Goal: Transaction & Acquisition: Download file/media

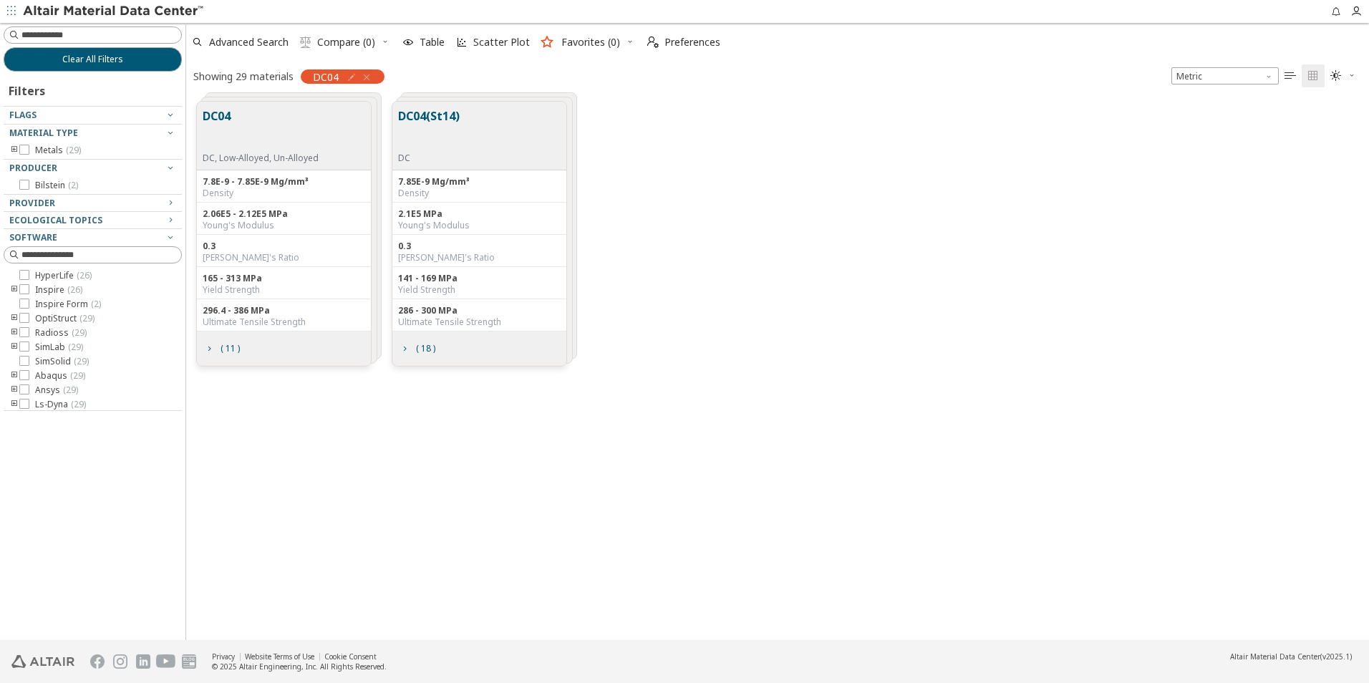
scroll to position [539, 1172]
click at [87, 34] on input at bounding box center [101, 35] width 160 height 14
click at [367, 82] on icon "button" at bounding box center [366, 77] width 11 height 11
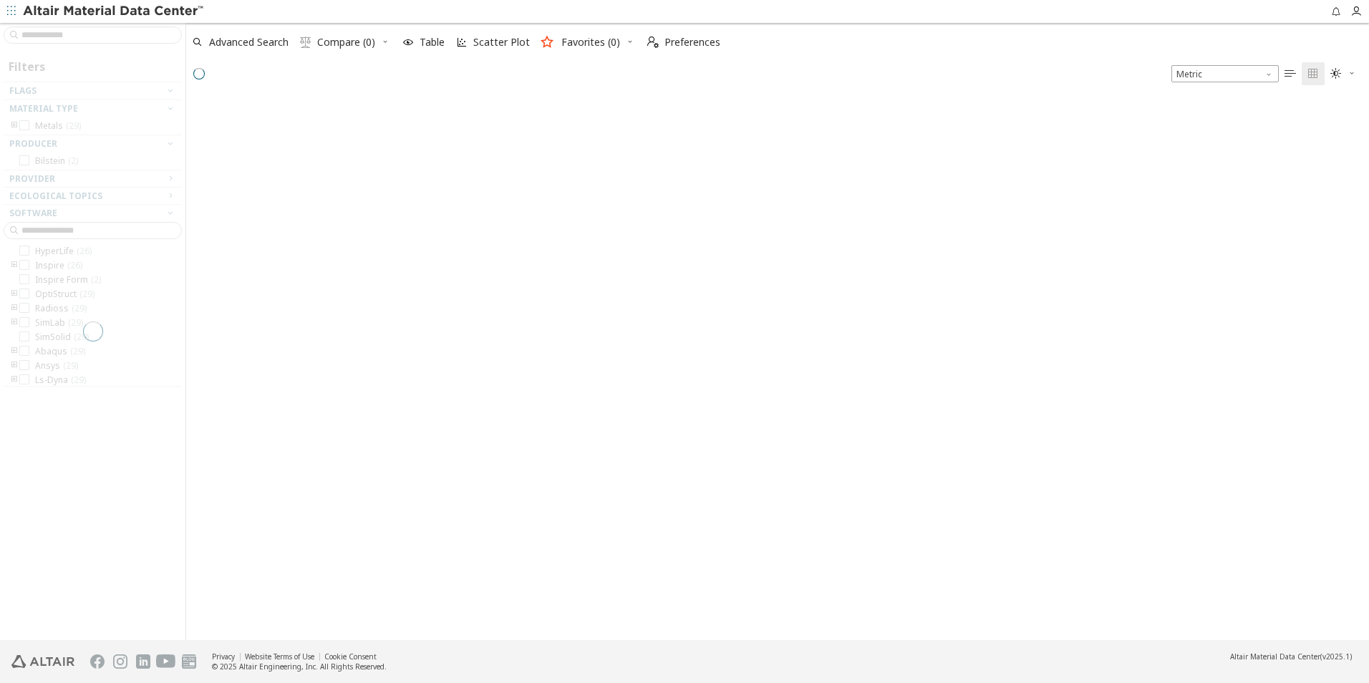
click at [47, 36] on div at bounding box center [92, 331] width 185 height 617
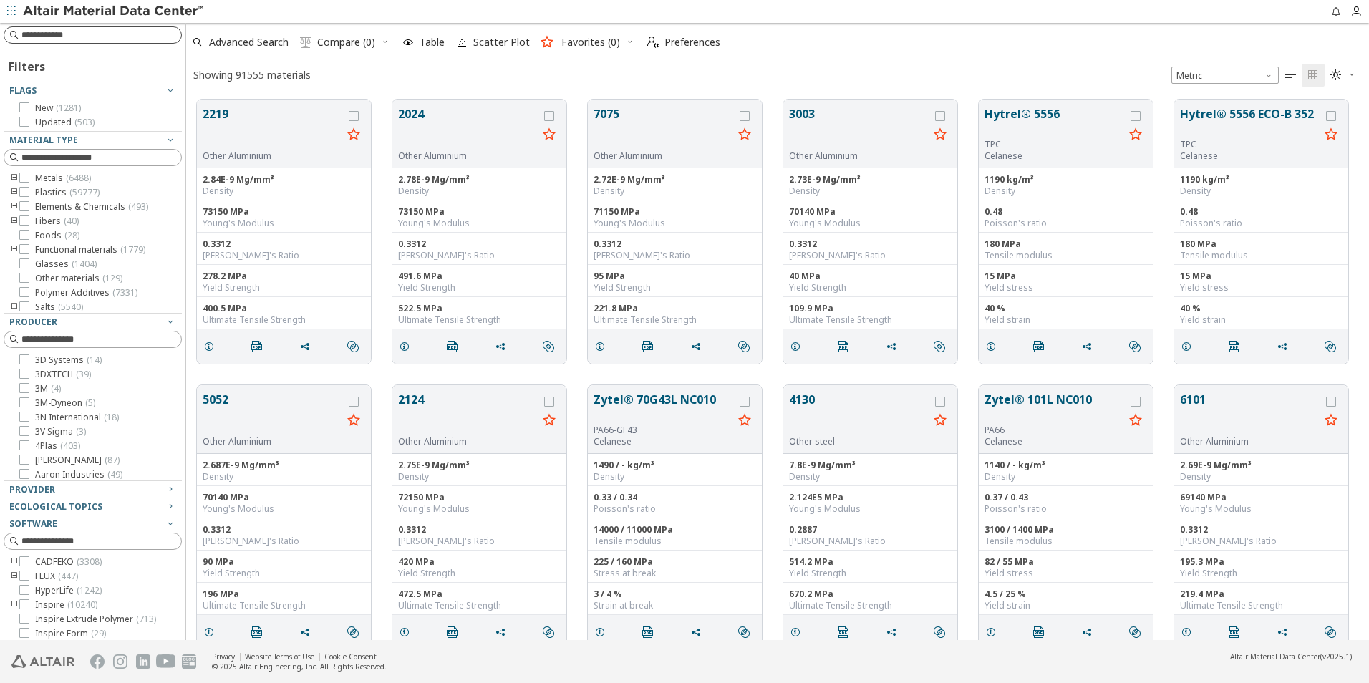
click at [62, 32] on input at bounding box center [101, 35] width 160 height 14
type input "****"
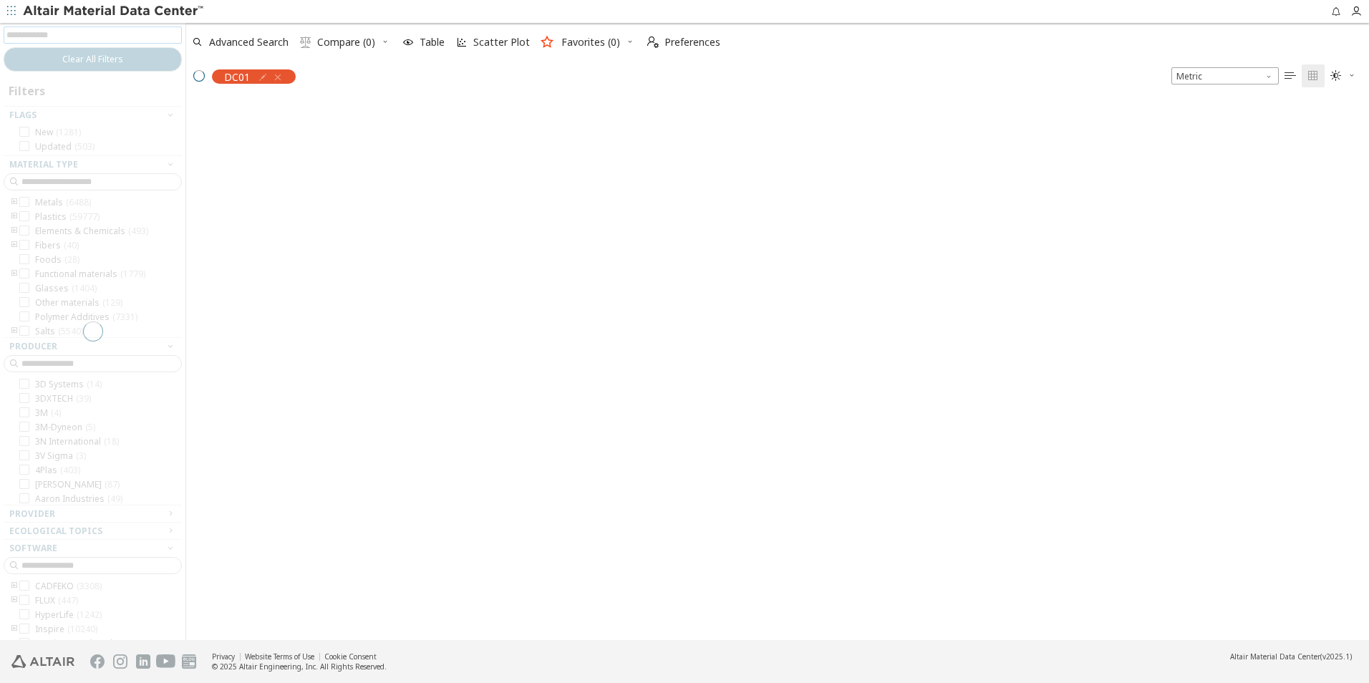
scroll to position [539, 1172]
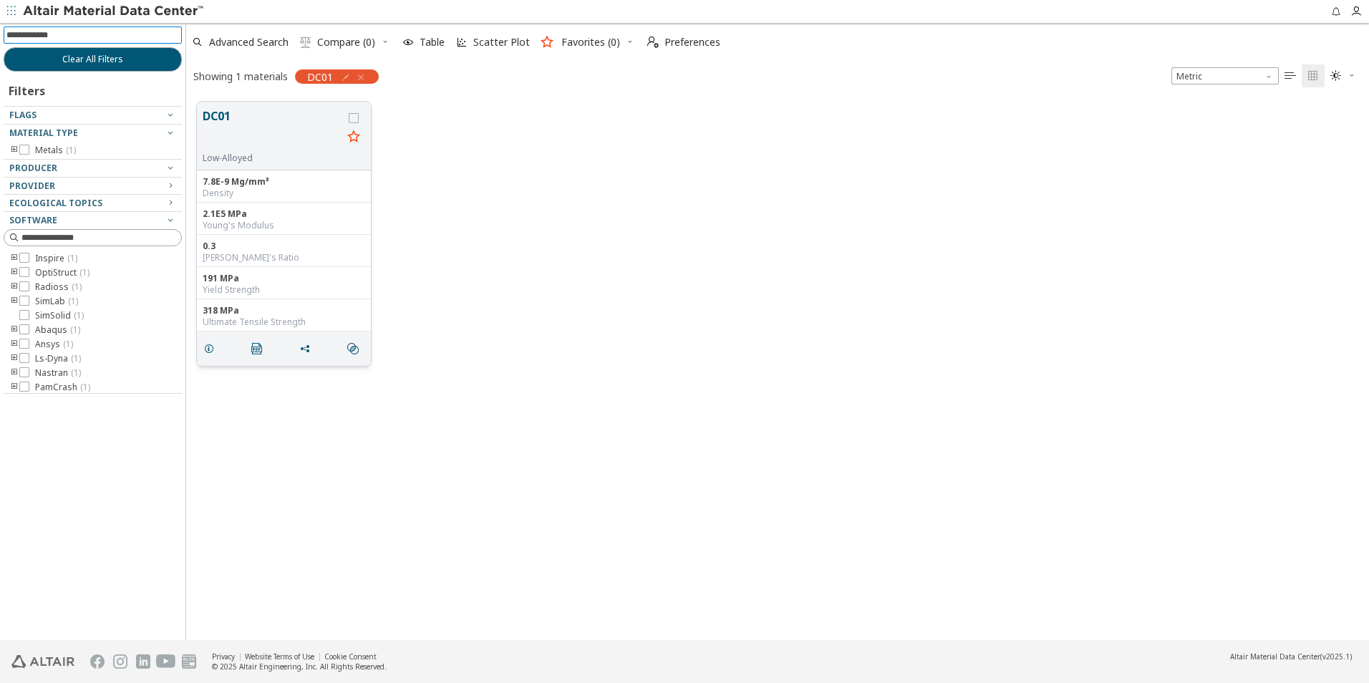
click at [250, 132] on button "DC01" at bounding box center [273, 129] width 140 height 45
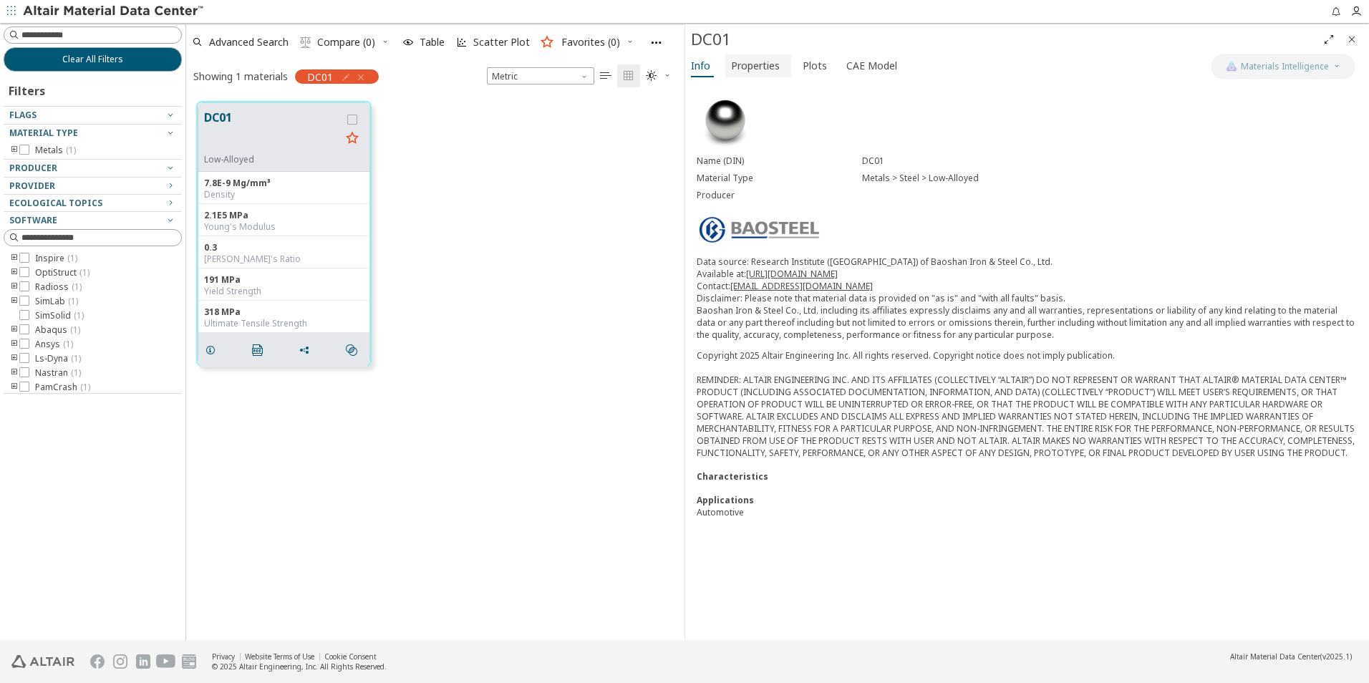
click at [747, 60] on span "Properties" at bounding box center [755, 65] width 49 height 23
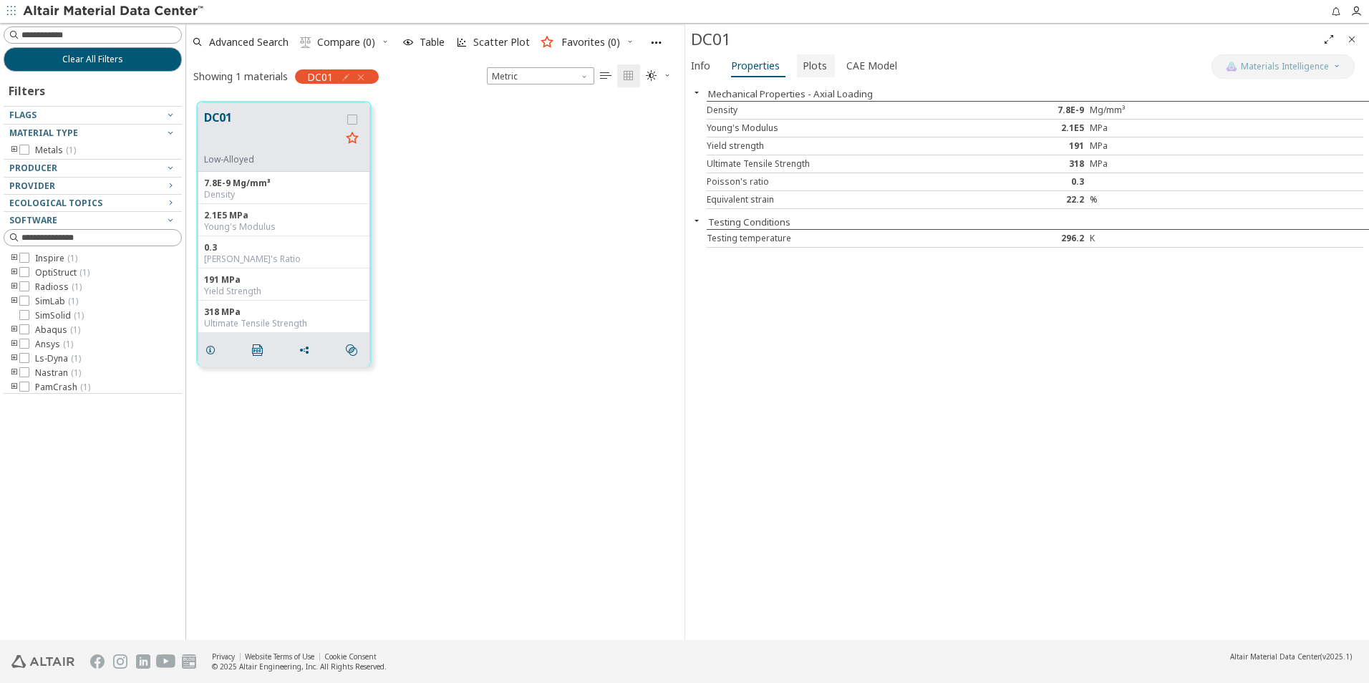
click at [808, 62] on span "Plots" at bounding box center [815, 65] width 24 height 23
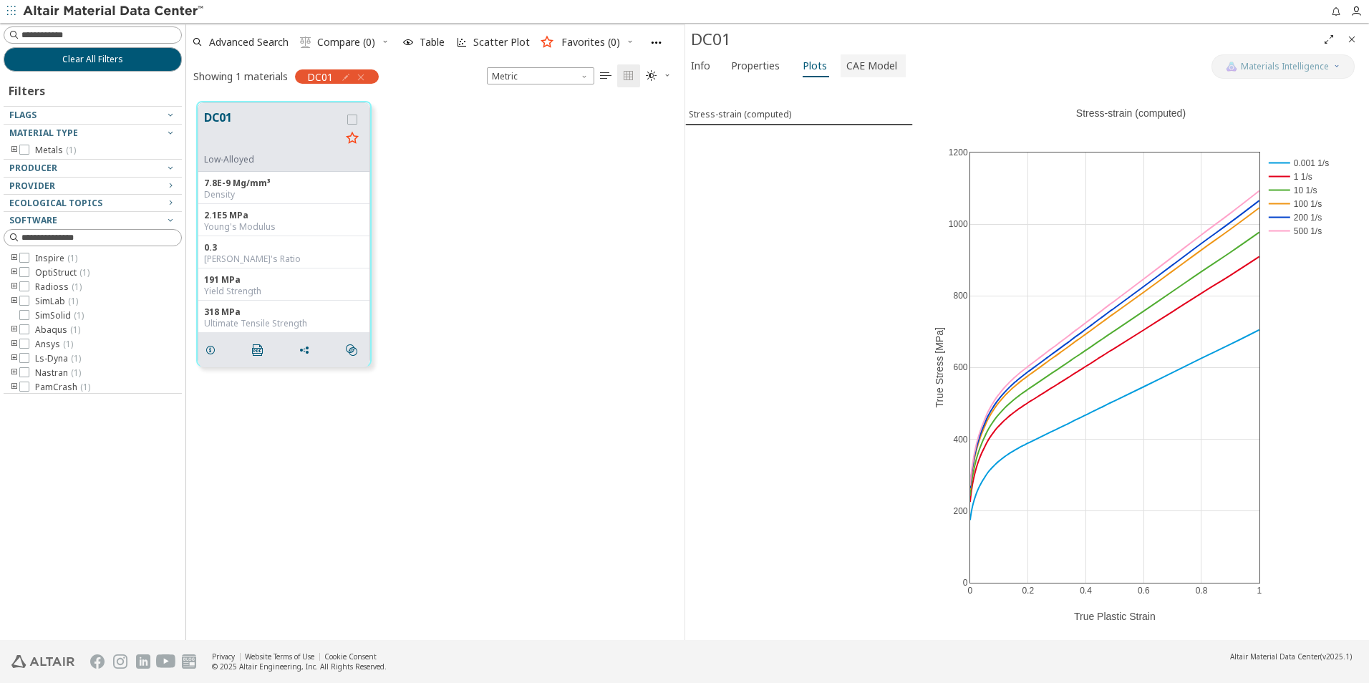
click at [872, 64] on span "CAE Model" at bounding box center [871, 65] width 51 height 23
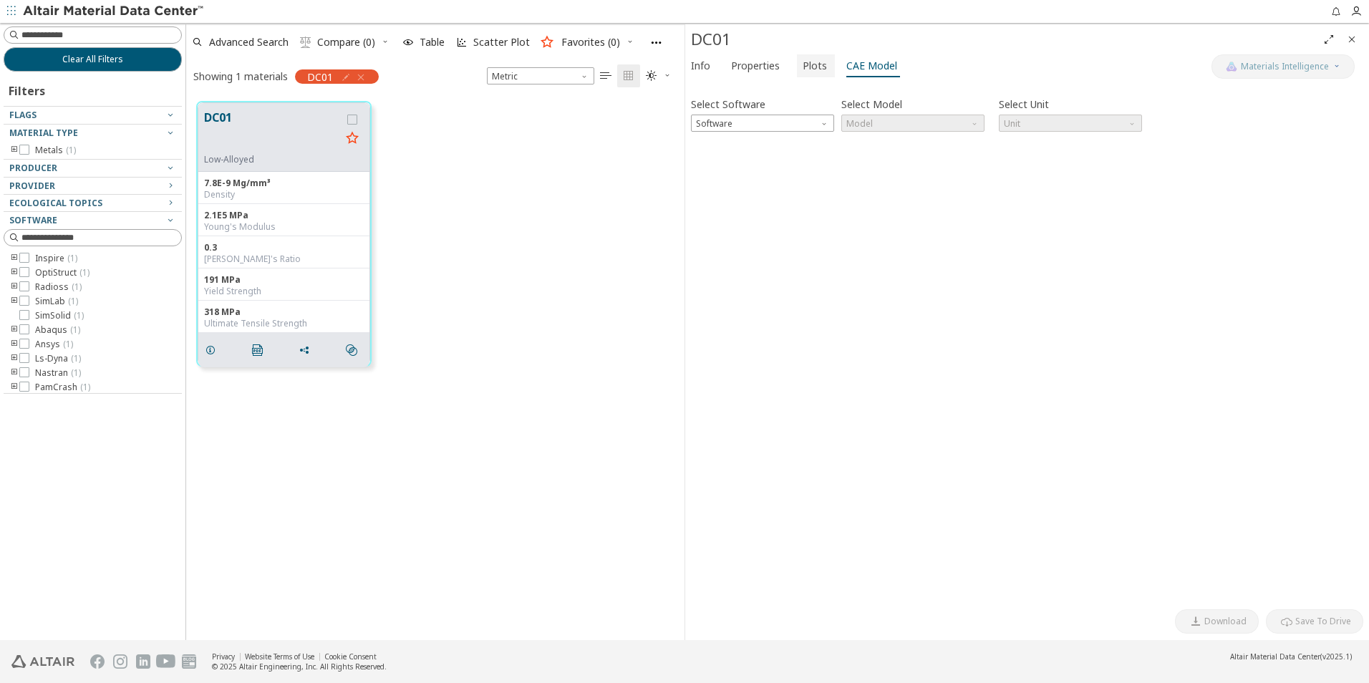
click at [803, 63] on span "Plots" at bounding box center [815, 65] width 24 height 23
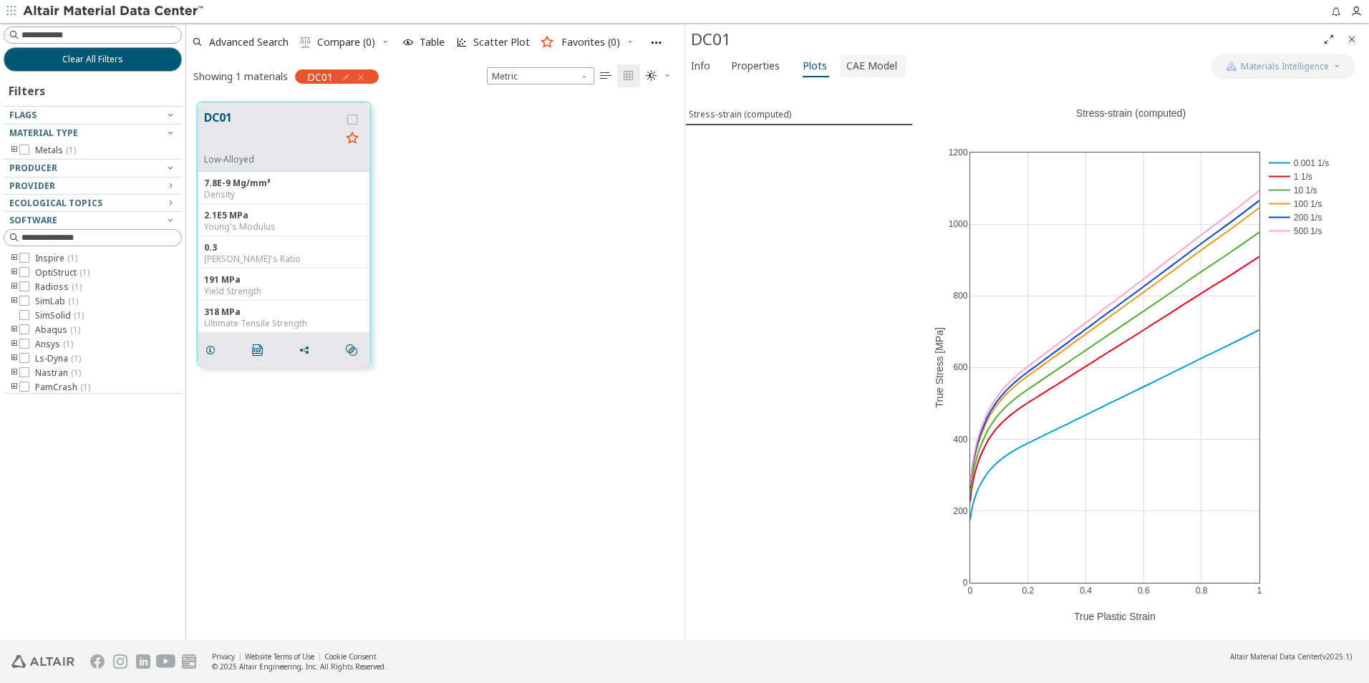
click at [846, 64] on span "CAE Model" at bounding box center [871, 65] width 51 height 23
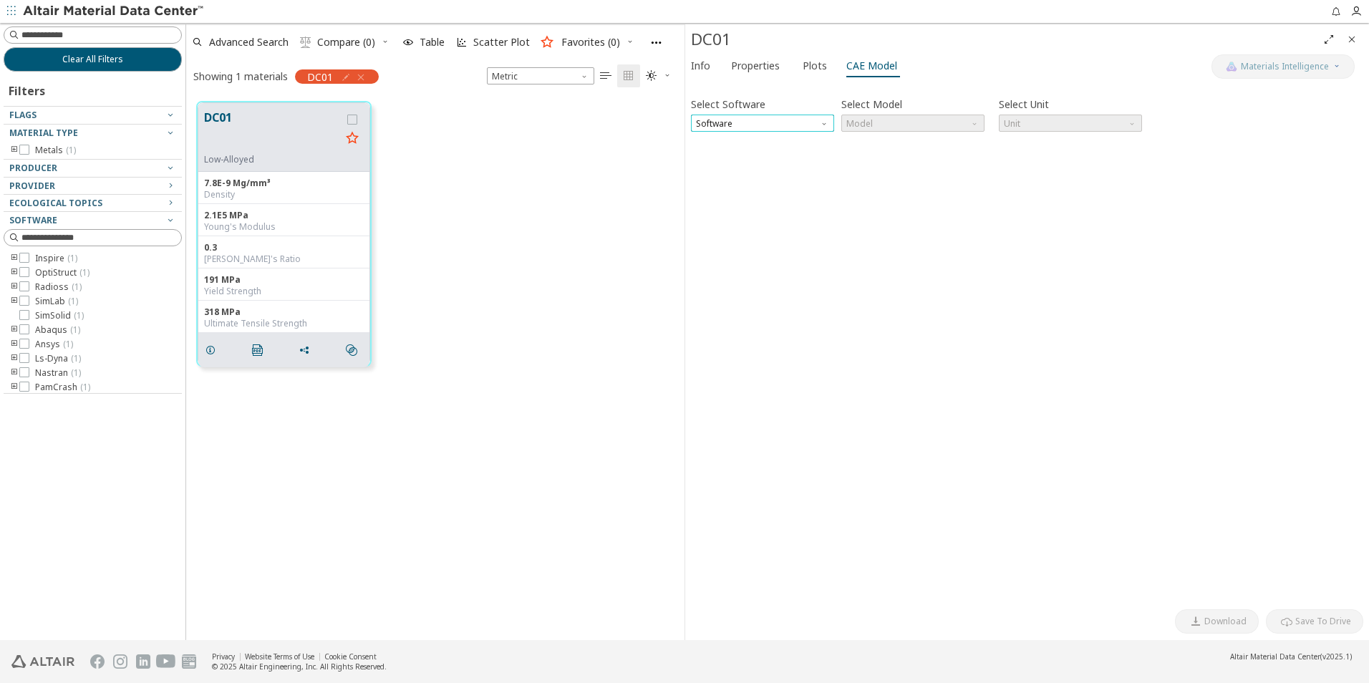
click at [783, 122] on span "Software" at bounding box center [762, 123] width 143 height 17
drag, startPoint x: 742, startPoint y: 251, endPoint x: 738, endPoint y: 259, distance: 9.3
click at [738, 259] on div "Inspire OptiStruct Radioss SimLab SimSolid Abaqus Ansys Ls-Dyna Nastran PamCrash" at bounding box center [762, 218] width 143 height 172
click at [738, 259] on span "Ls-Dyna" at bounding box center [763, 261] width 132 height 10
click at [952, 122] on span "Model" at bounding box center [912, 123] width 143 height 17
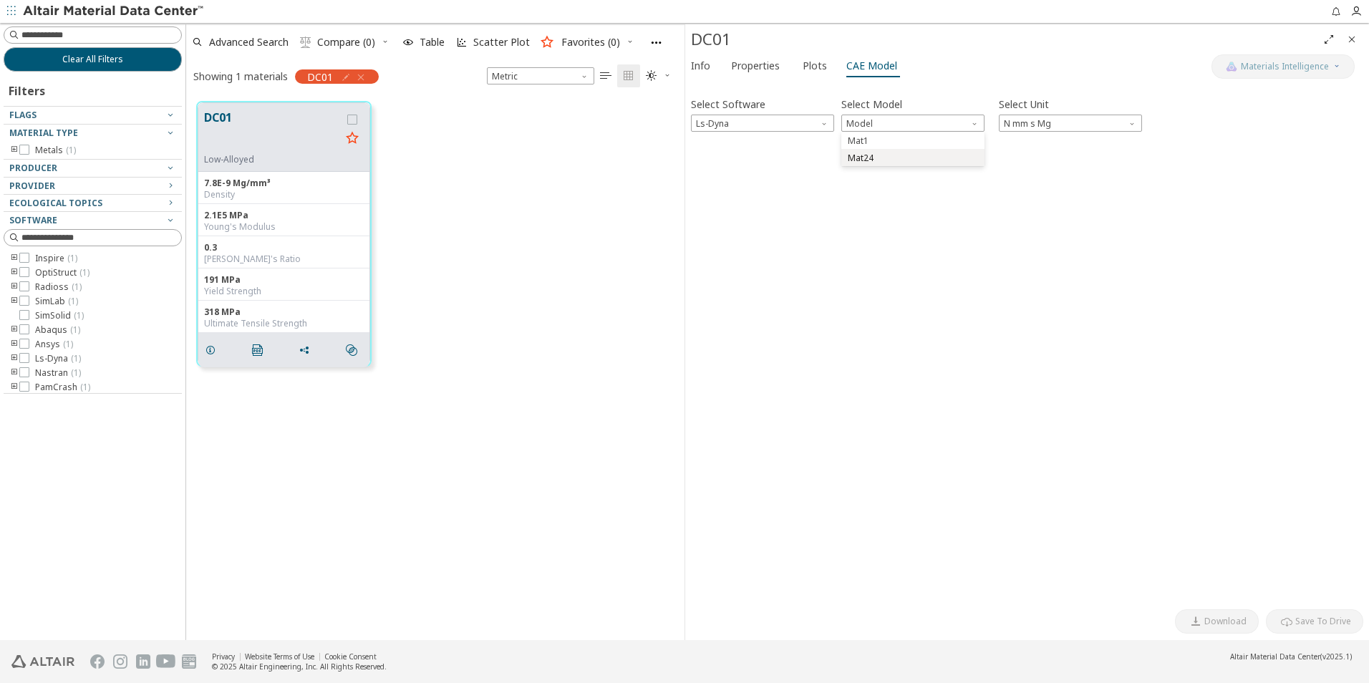
click at [940, 155] on span "Mat24" at bounding box center [913, 158] width 132 height 10
click at [1109, 129] on span "N mm s Mg" at bounding box center [1070, 123] width 143 height 17
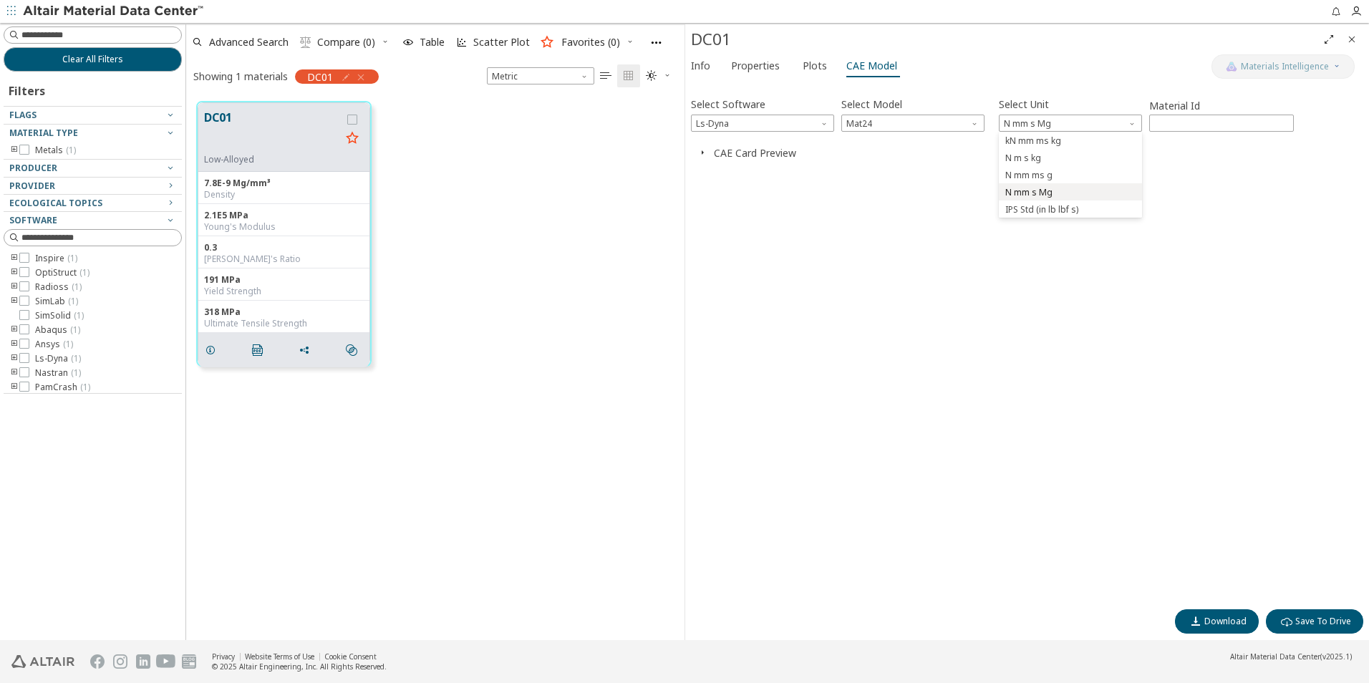
click at [1059, 189] on span "N mm s Mg" at bounding box center [1071, 193] width 132 height 10
click at [701, 150] on icon "button" at bounding box center [702, 152] width 11 height 11
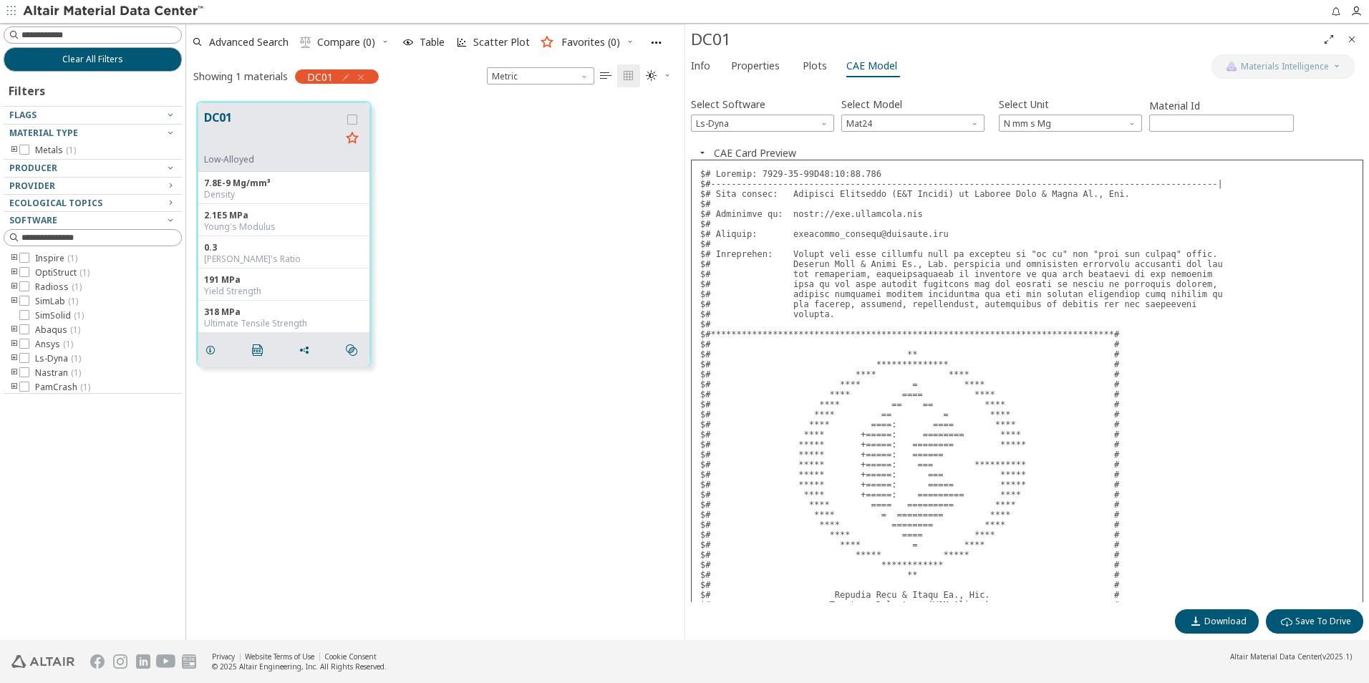
click at [701, 150] on icon "button" at bounding box center [702, 152] width 11 height 11
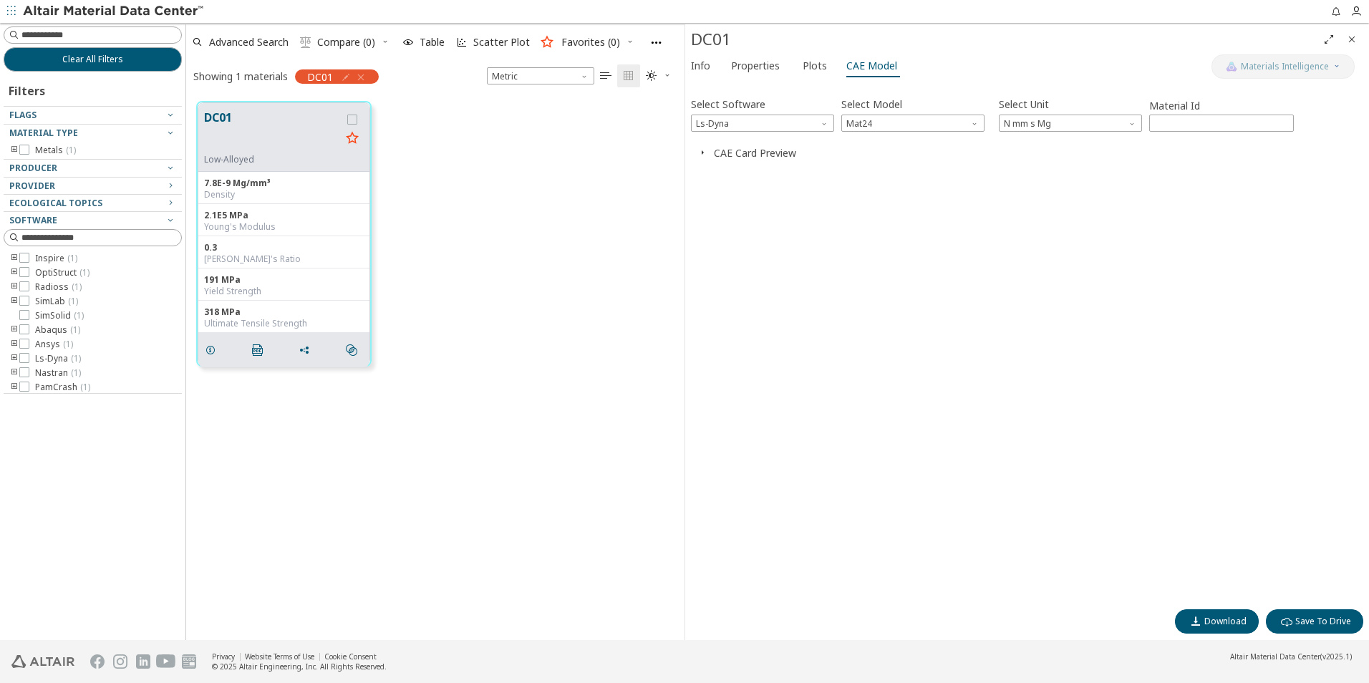
click at [722, 152] on button "CAE Card Preview" at bounding box center [755, 153] width 82 height 14
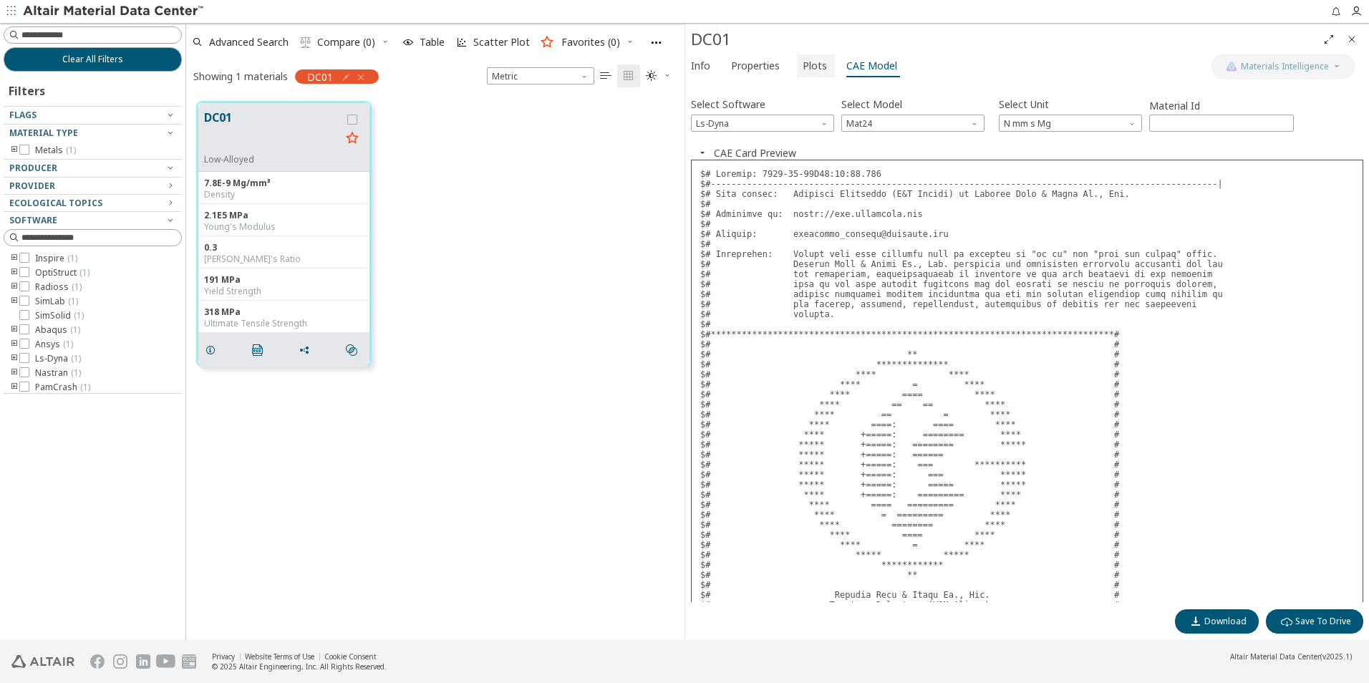
click at [810, 72] on span "Plots" at bounding box center [815, 65] width 24 height 23
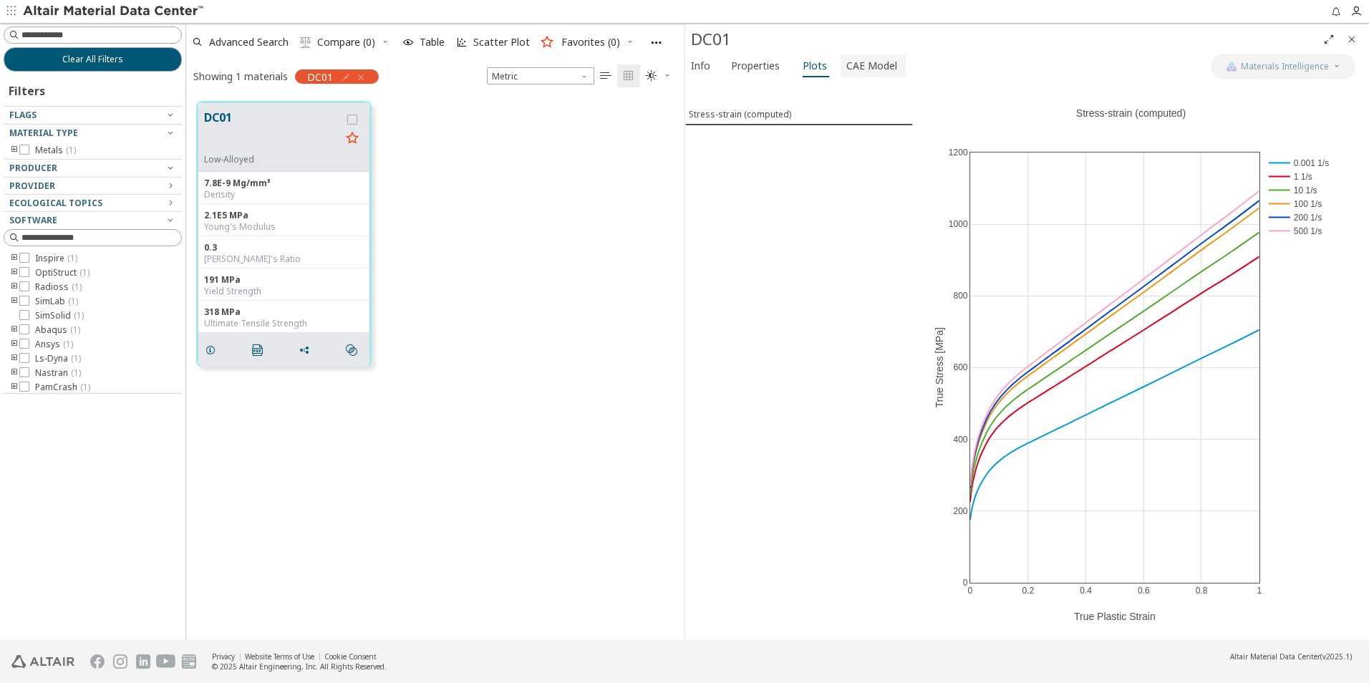
click at [878, 69] on span "CAE Model" at bounding box center [871, 65] width 51 height 23
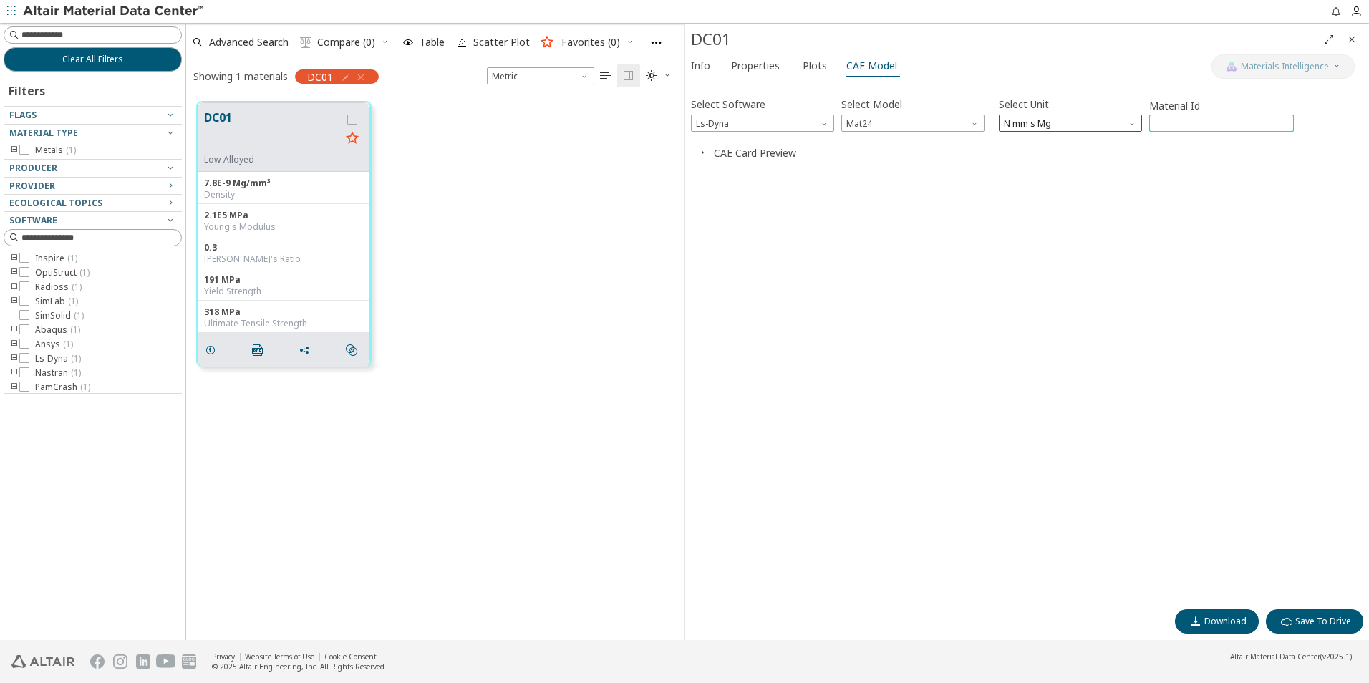
drag, startPoint x: 1193, startPoint y: 127, endPoint x: 1097, endPoint y: 130, distance: 96.0
click at [1097, 130] on div "Select Software Ls-Dyna Select Model Mat24 Select Unit N mm s Mg Material Id **…" at bounding box center [1027, 113] width 672 height 38
type input "****"
click at [1218, 617] on span "Download" at bounding box center [1226, 621] width 42 height 11
